Goal: Transaction & Acquisition: Purchase product/service

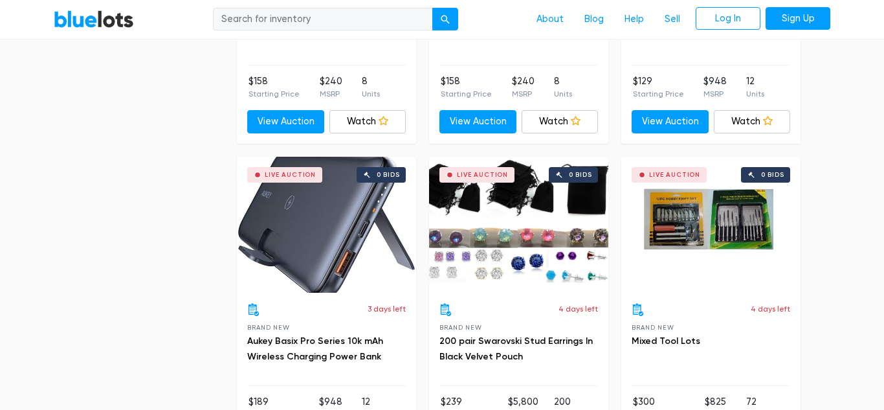
scroll to position [2530, 0]
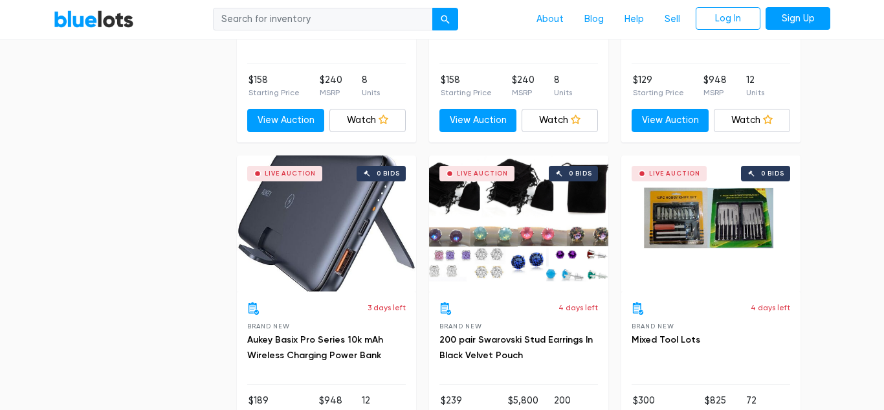
click at [339, 347] on h3 "Aukey Basix Pro Series 10k mAh Wireless Charging Power Bank" at bounding box center [326, 347] width 159 height 31
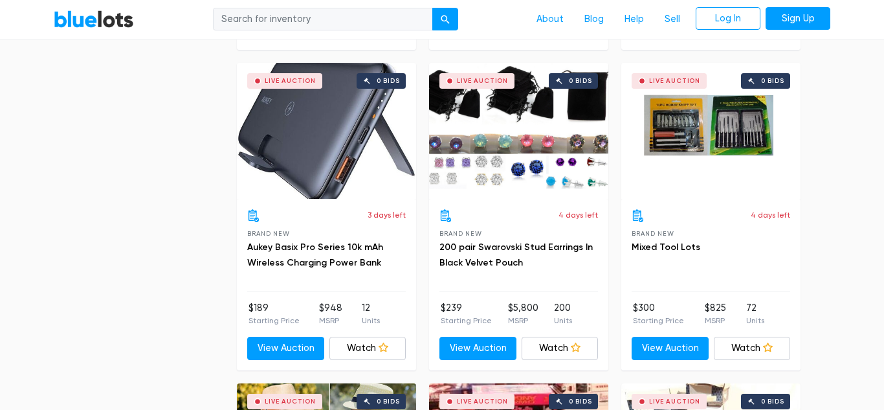
scroll to position [2625, 0]
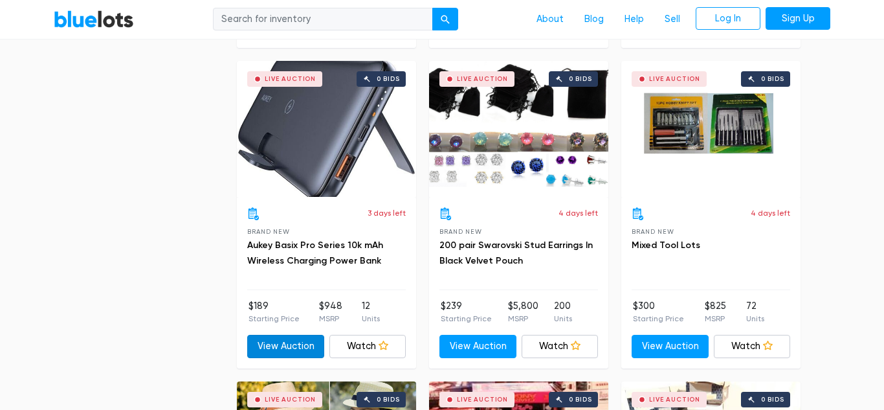
click at [283, 348] on link "View Auction" at bounding box center [285, 346] width 77 height 23
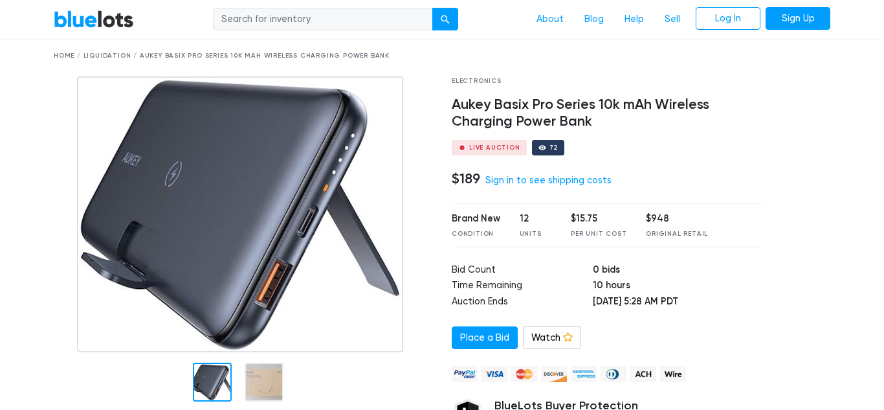
scroll to position [39, 0]
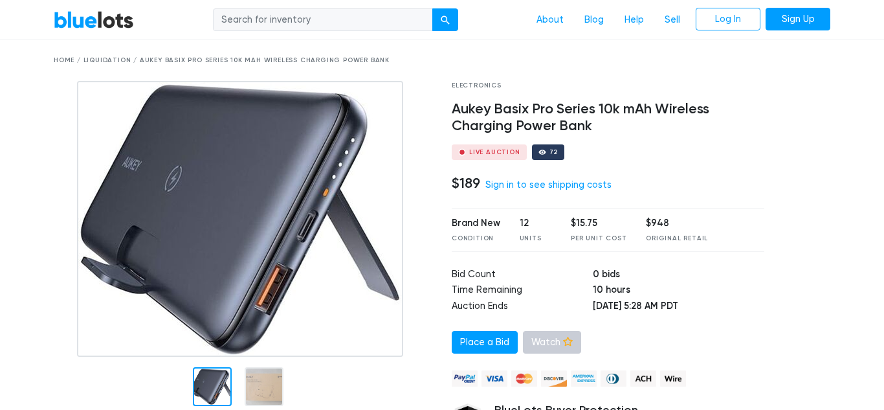
click at [542, 346] on link "Watch" at bounding box center [552, 342] width 58 height 23
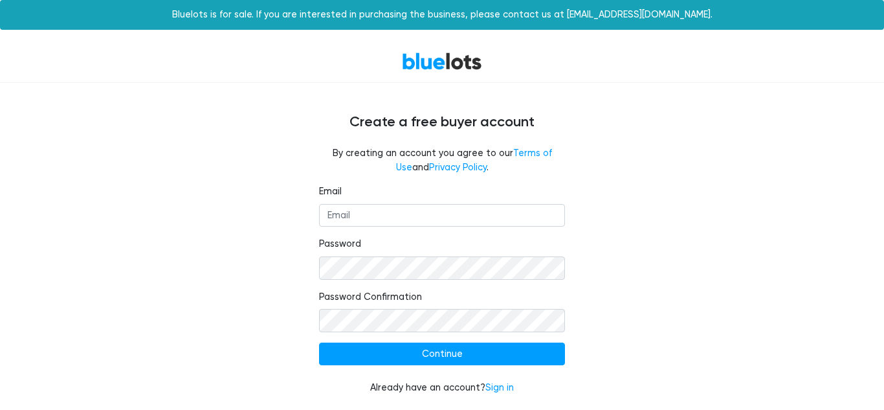
scroll to position [1, 0]
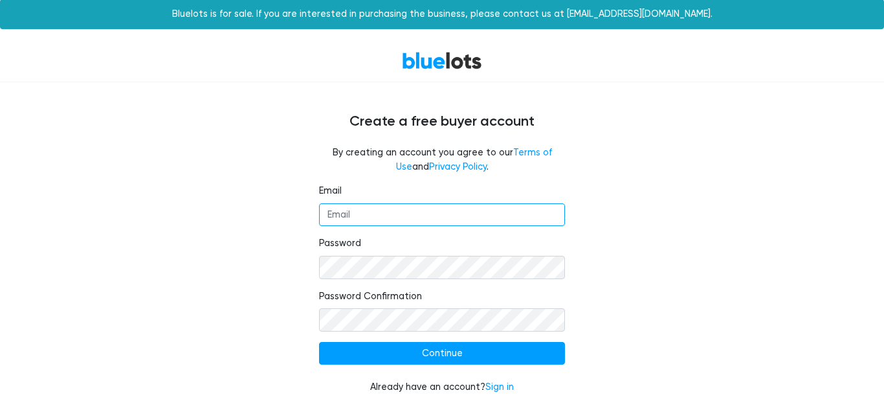
click at [427, 210] on input "Email" at bounding box center [442, 214] width 246 height 23
type input "allystonestreet@gmail.com"
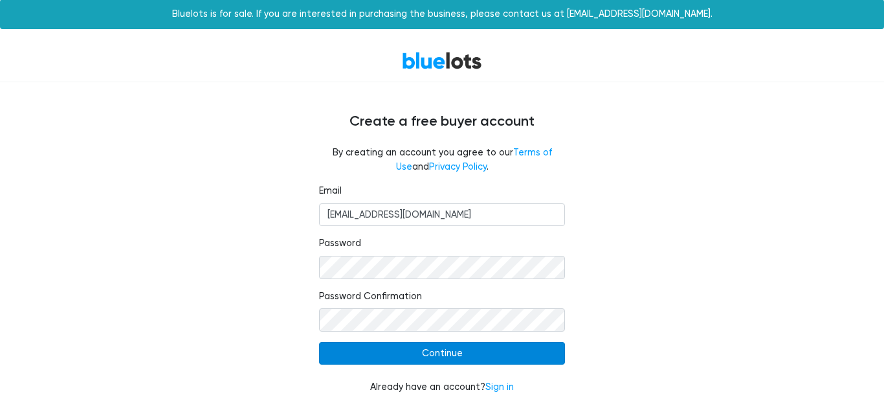
click at [487, 350] on input "Continue" at bounding box center [442, 353] width 246 height 23
